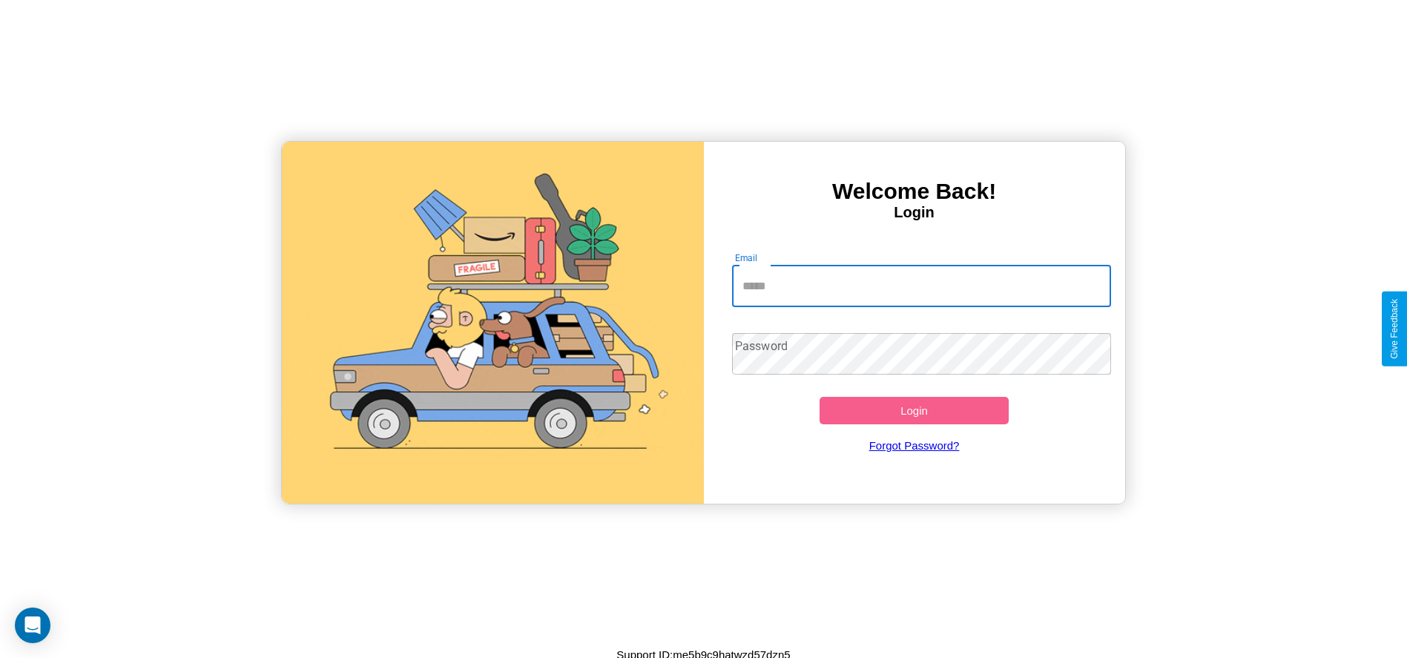
click at [921, 285] on input "Email" at bounding box center [921, 286] width 379 height 42
type input "**********"
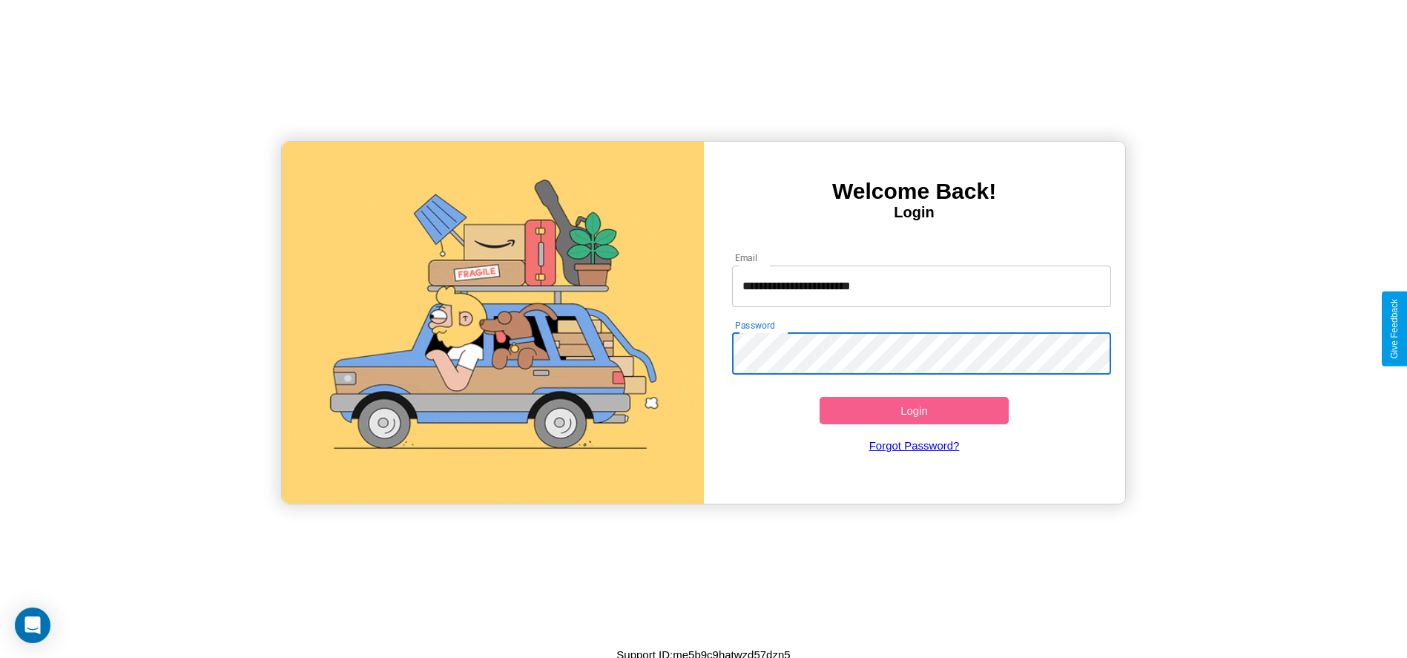
click at [913, 410] on button "Login" at bounding box center [914, 410] width 190 height 27
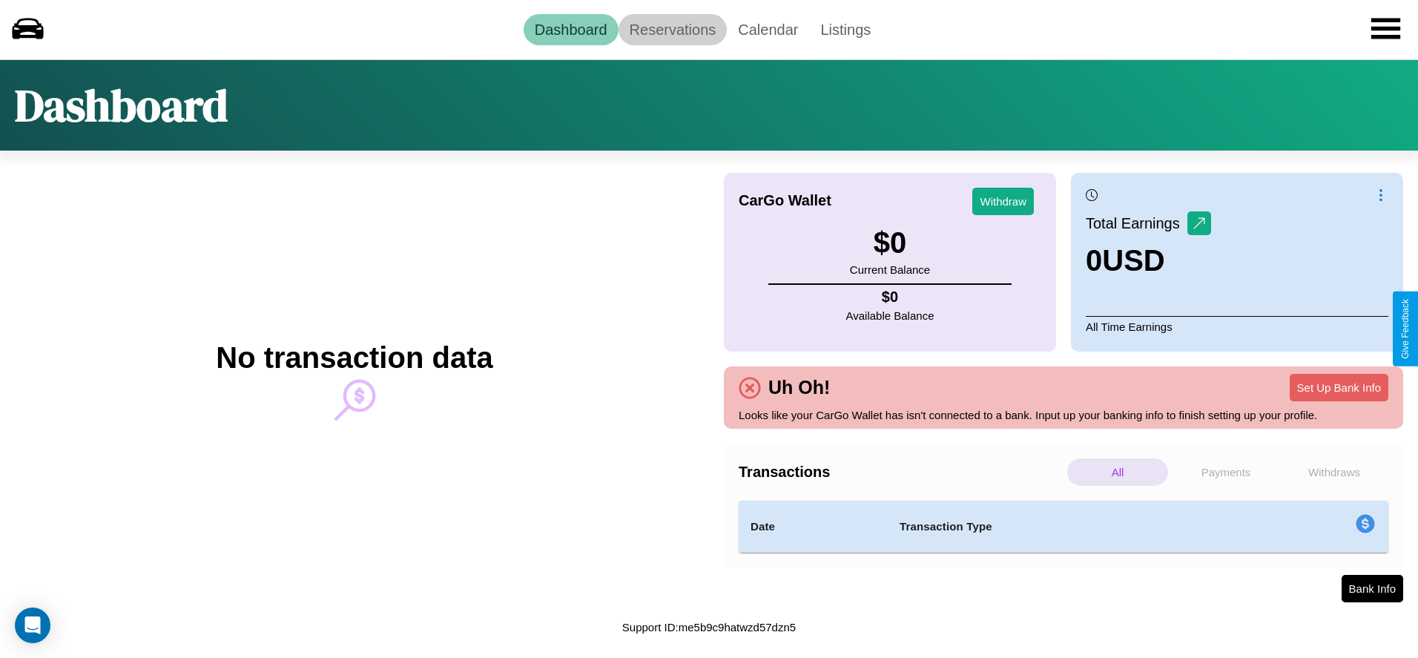
click at [672, 29] on link "Reservations" at bounding box center [672, 29] width 109 height 31
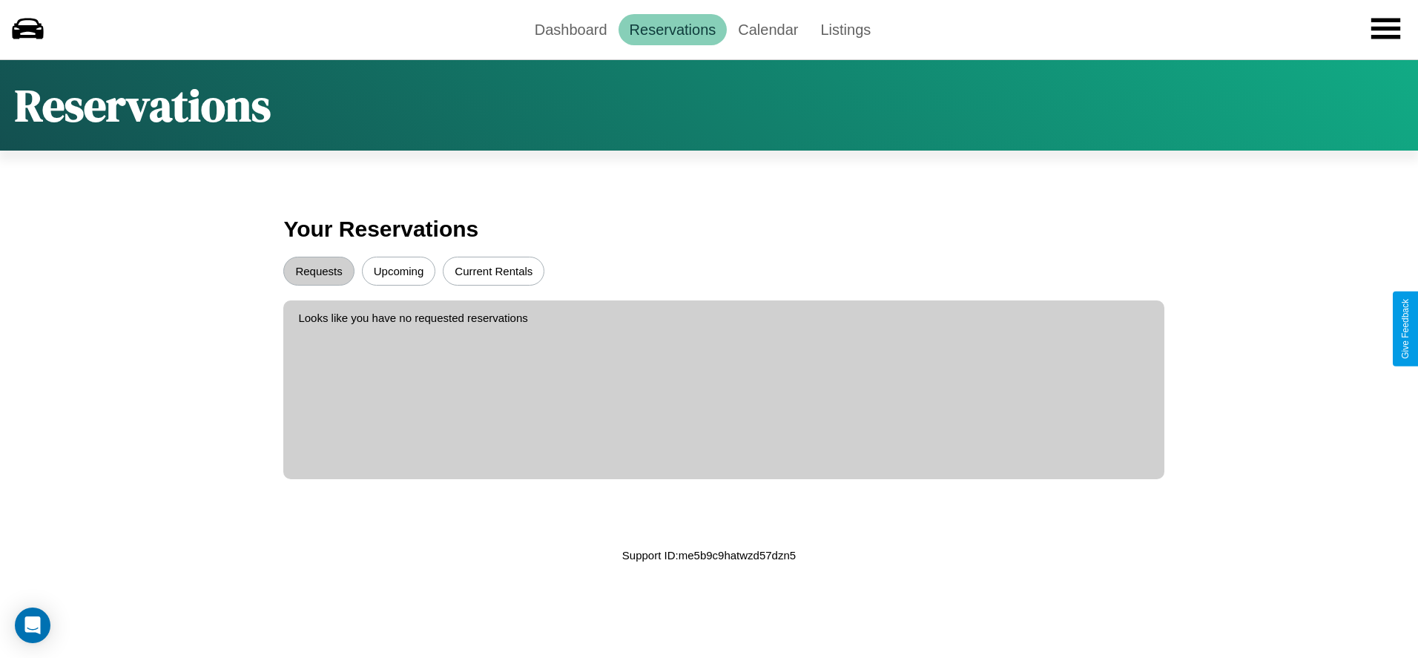
click at [398, 271] on button "Upcoming" at bounding box center [399, 271] width 74 height 29
click at [319, 271] on button "Requests" at bounding box center [318, 271] width 70 height 29
click at [570, 29] on link "Dashboard" at bounding box center [570, 29] width 95 height 31
